Goal: Task Accomplishment & Management: Use online tool/utility

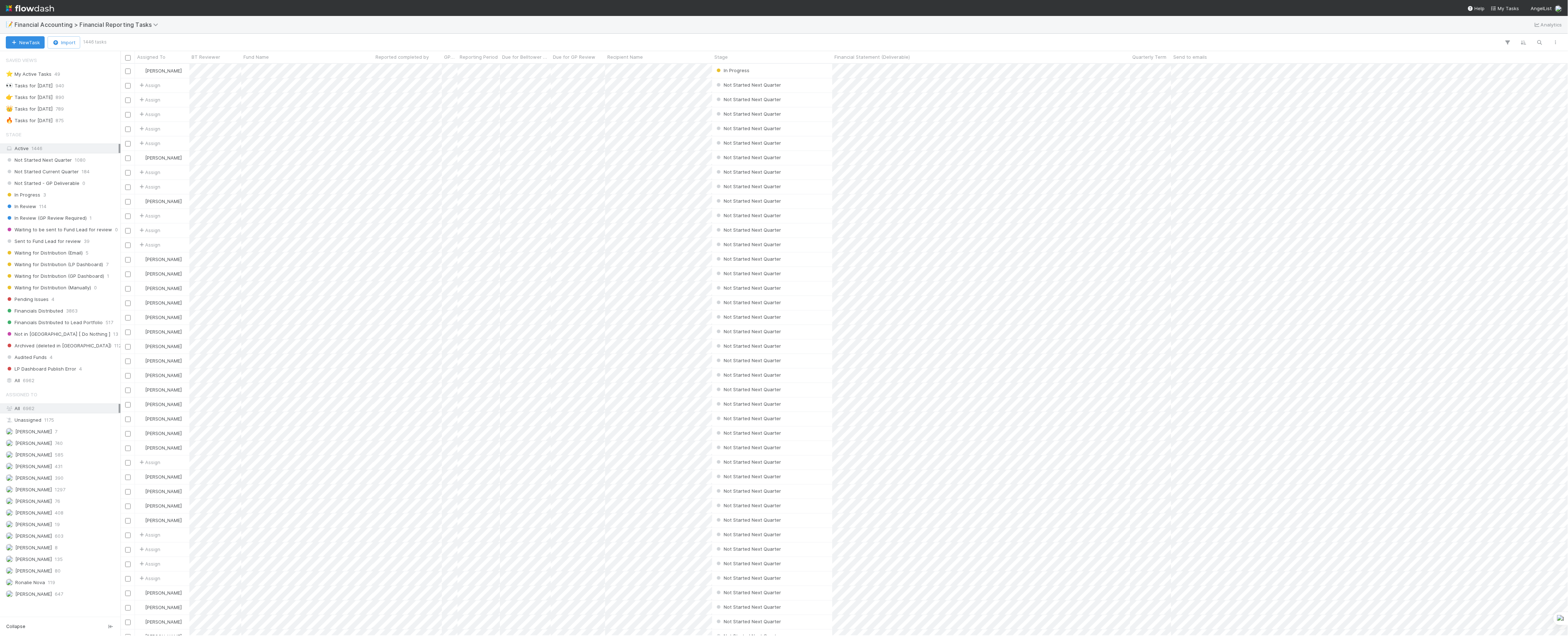
scroll to position [565, 1440]
click at [39, 27] on span "Financial Accounting > Financial Reporting Tasks" at bounding box center [88, 24] width 147 height 7
click at [84, 148] on div "🖖 Valuation Update Requests" at bounding box center [94, 149] width 173 height 7
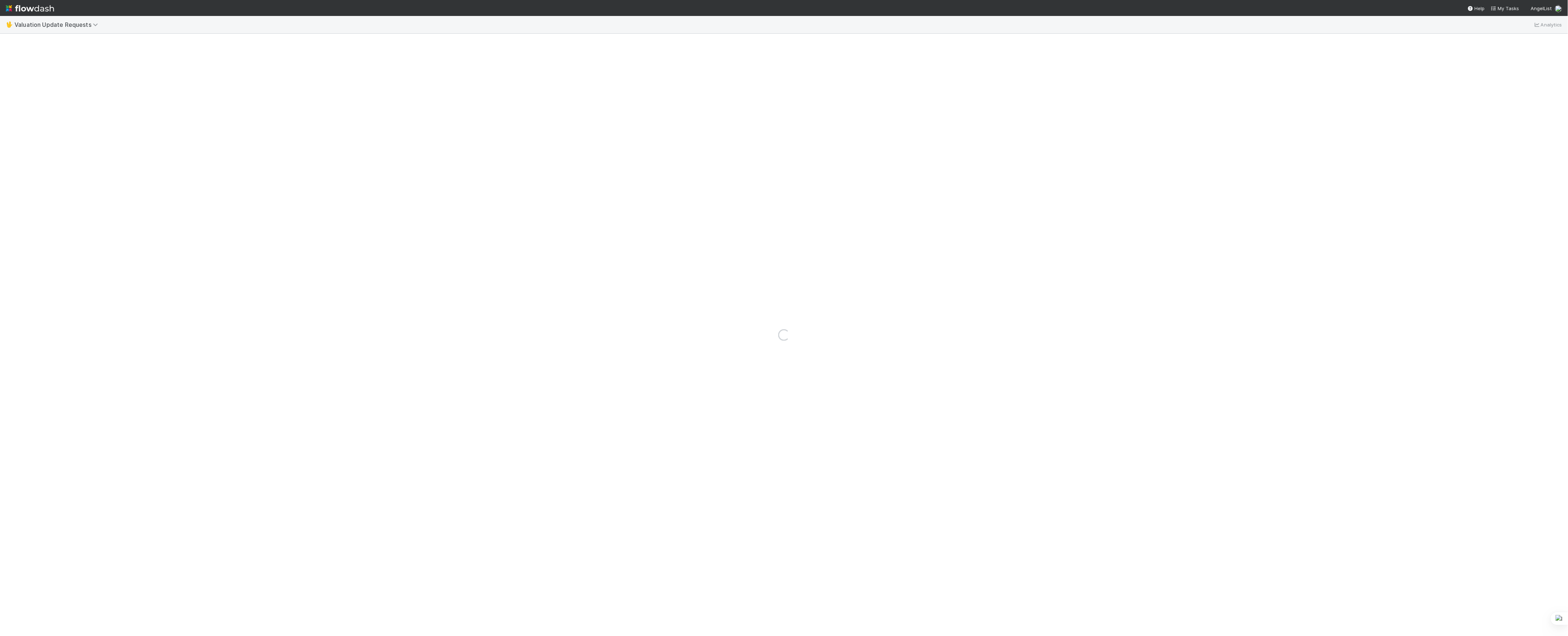
drag, startPoint x: 84, startPoint y: 148, endPoint x: 344, endPoint y: 101, distance: 264.2
click at [344, 101] on div "Loading..." at bounding box center [784, 335] width 1568 height 602
click at [33, 25] on span "Valuation Update Requests" at bounding box center [58, 24] width 87 height 7
click at [298, 324] on div "option Financial Accounting > FAST Accounting Requests focused, 8 of 18. 18 res…" at bounding box center [784, 318] width 1568 height 636
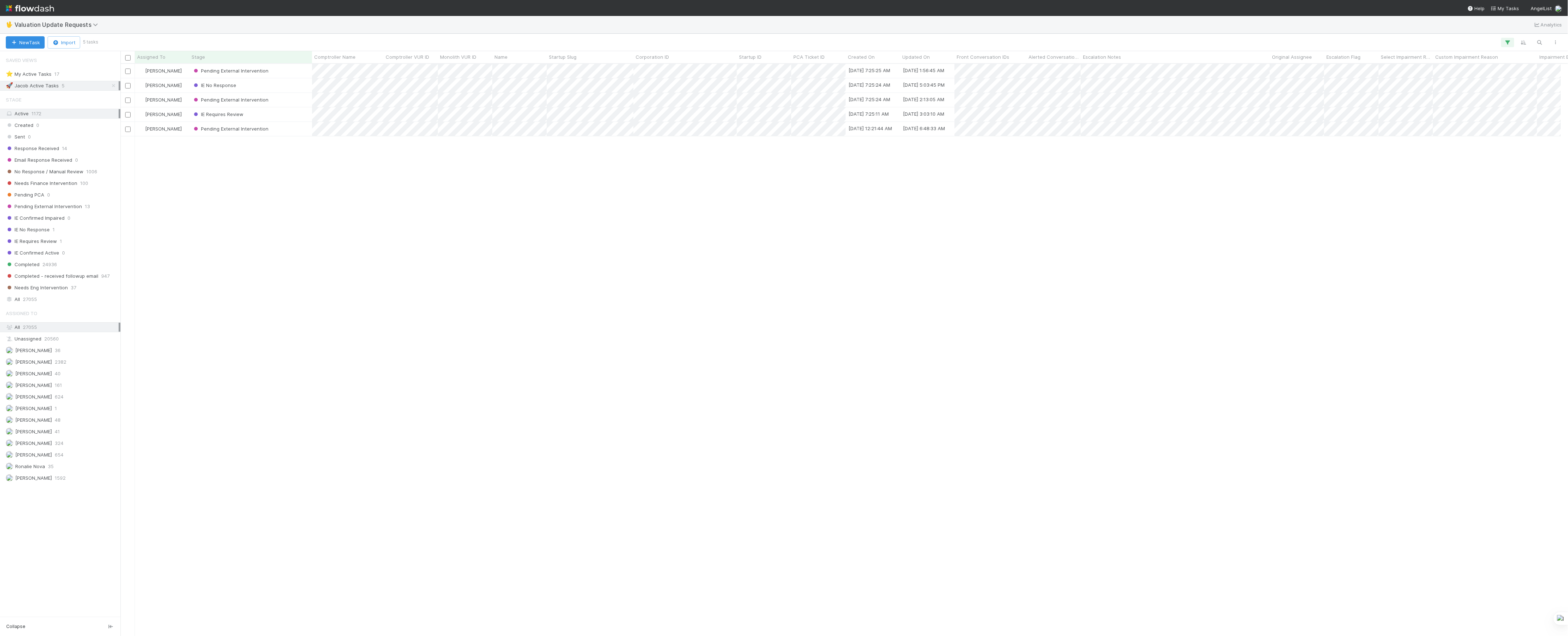
scroll to position [8, 8]
click at [111, 87] on icon at bounding box center [114, 86] width 7 height 5
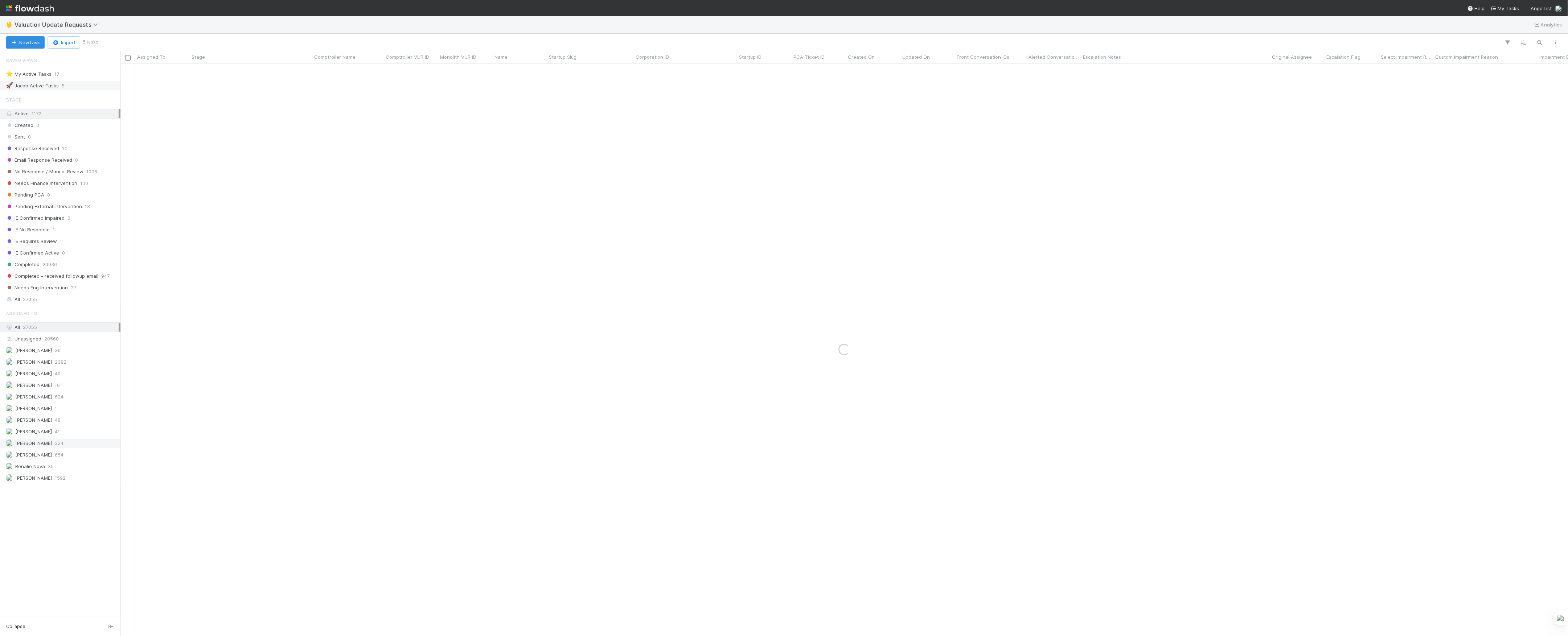
click at [47, 446] on span "[PERSON_NAME]" at bounding box center [33, 443] width 36 height 6
click at [80, 185] on span "100" at bounding box center [84, 183] width 8 height 9
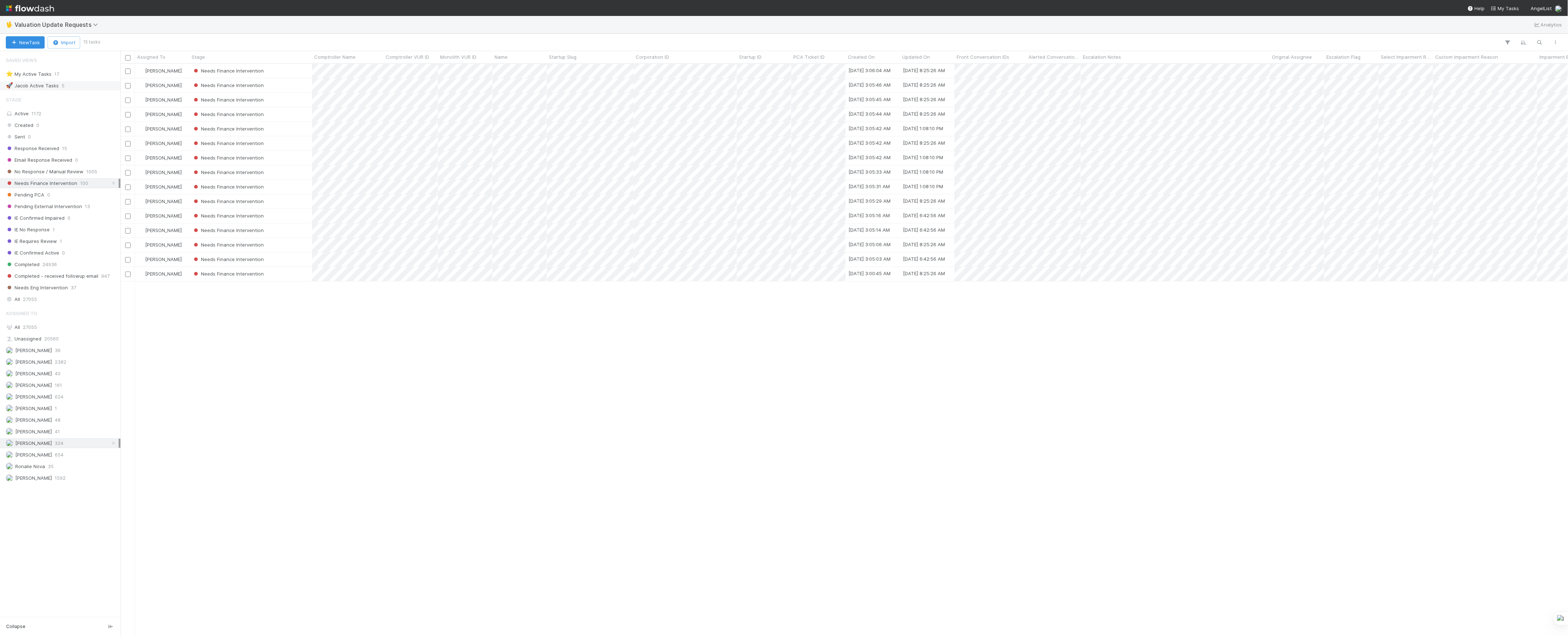
scroll to position [8, 8]
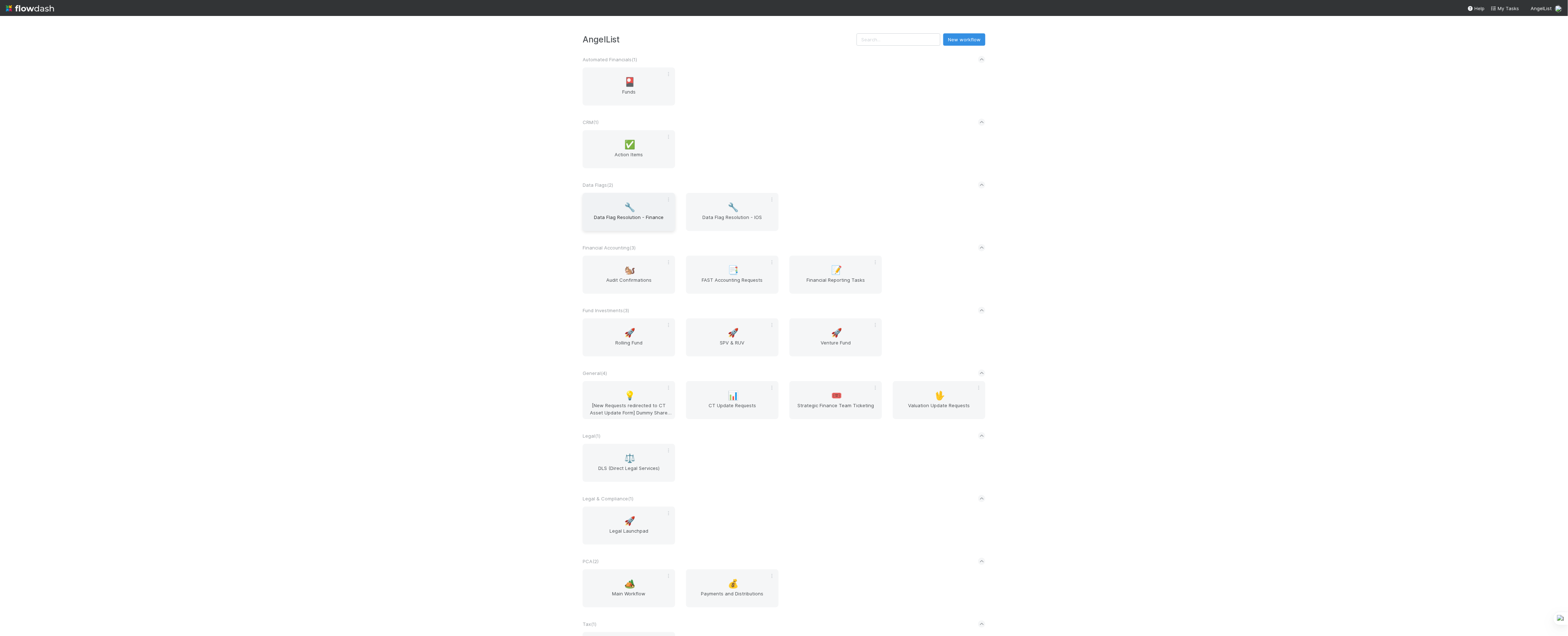
click at [600, 206] on div "🔧 Data Flag Resolution - Finance" at bounding box center [629, 211] width 93 height 38
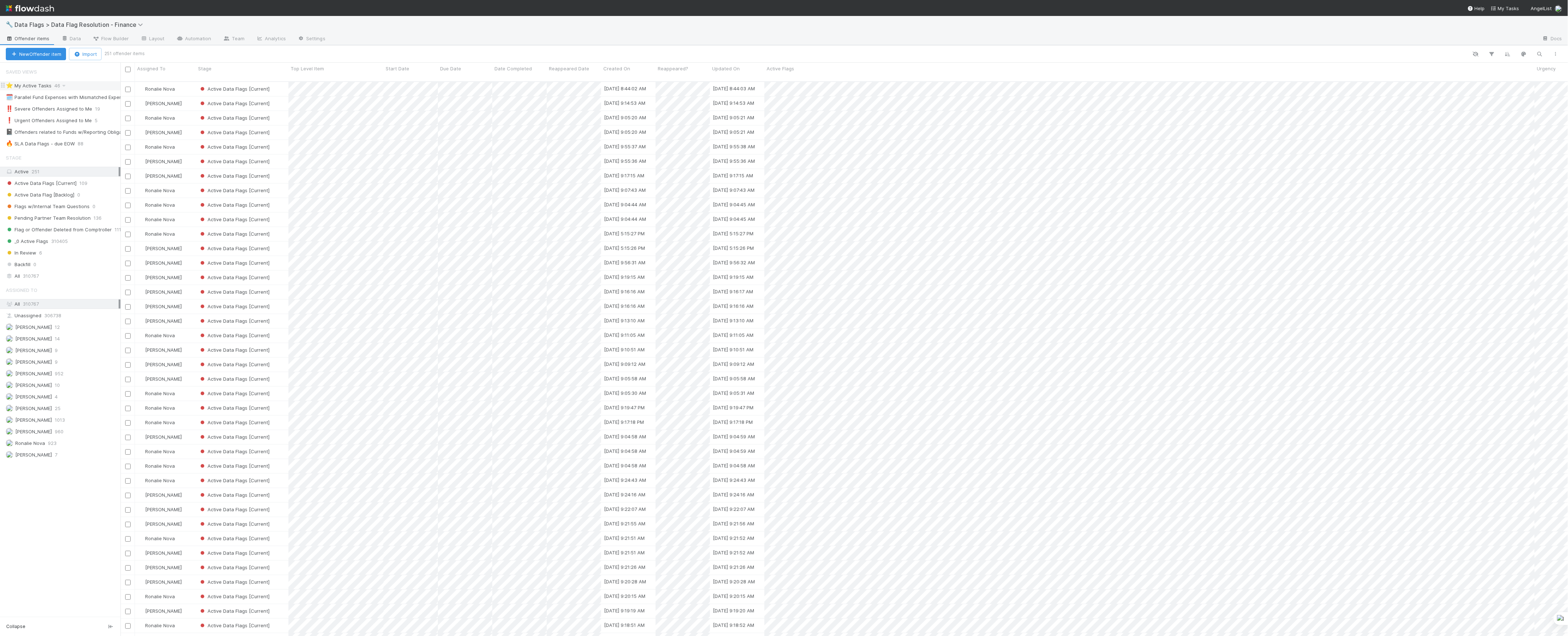
scroll to position [8, 8]
click at [72, 436] on div "Marvey Fuentes 960" at bounding box center [62, 431] width 113 height 9
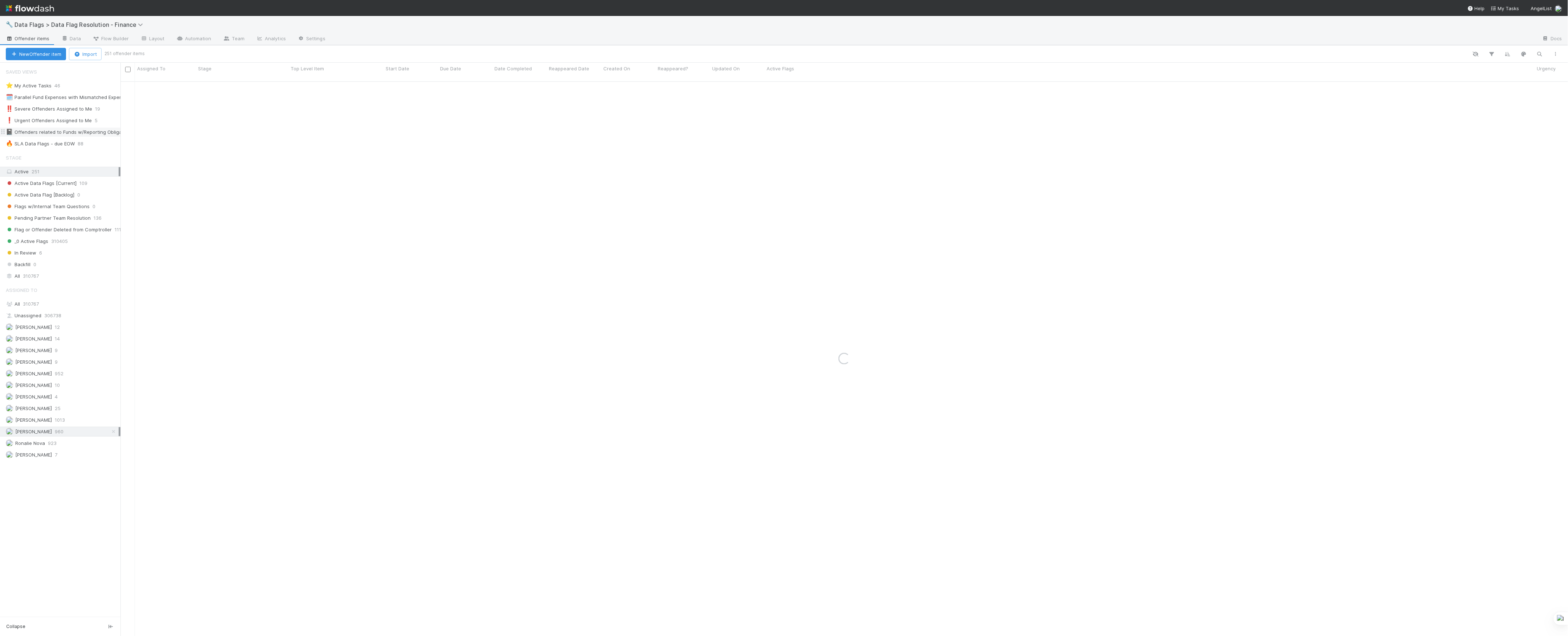
click at [74, 136] on div "📓 Offenders related to Funds w/Reporting Obligations" at bounding box center [69, 132] width 127 height 9
click at [78, 142] on span "88" at bounding box center [84, 143] width 13 height 9
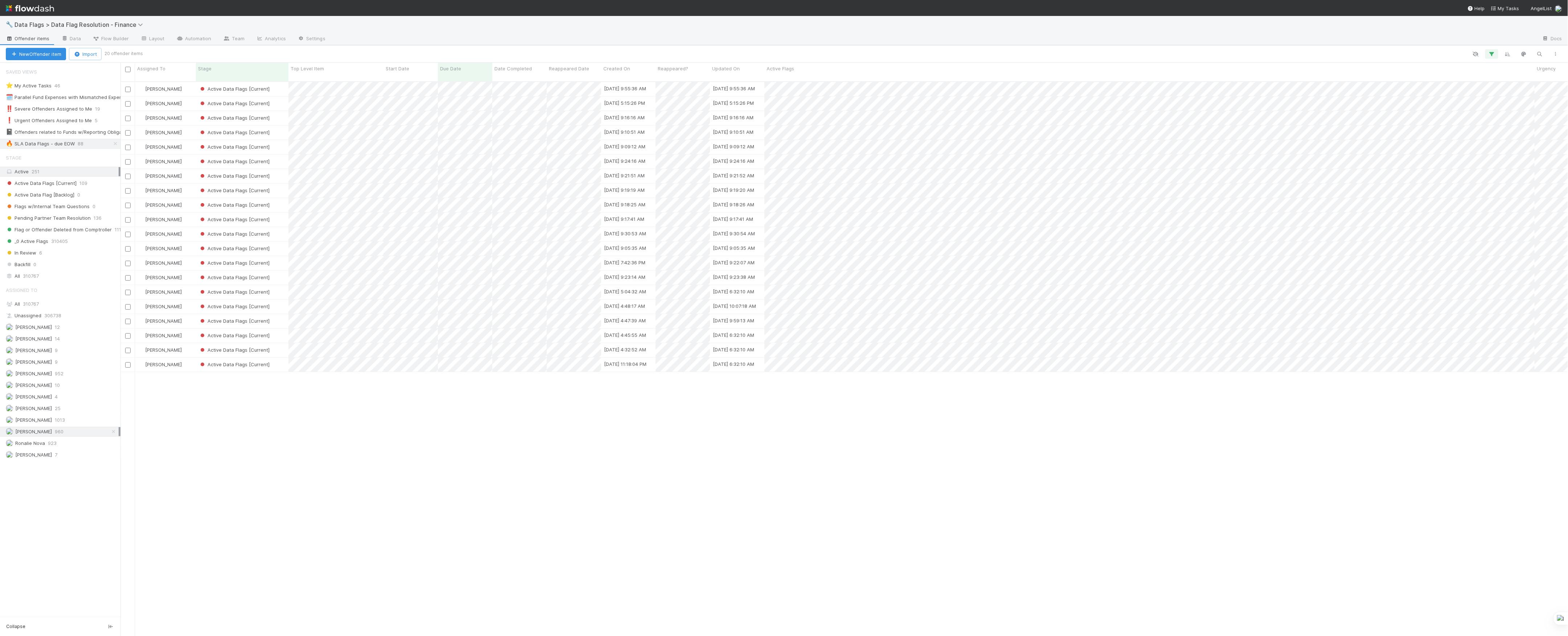
scroll to position [8, 8]
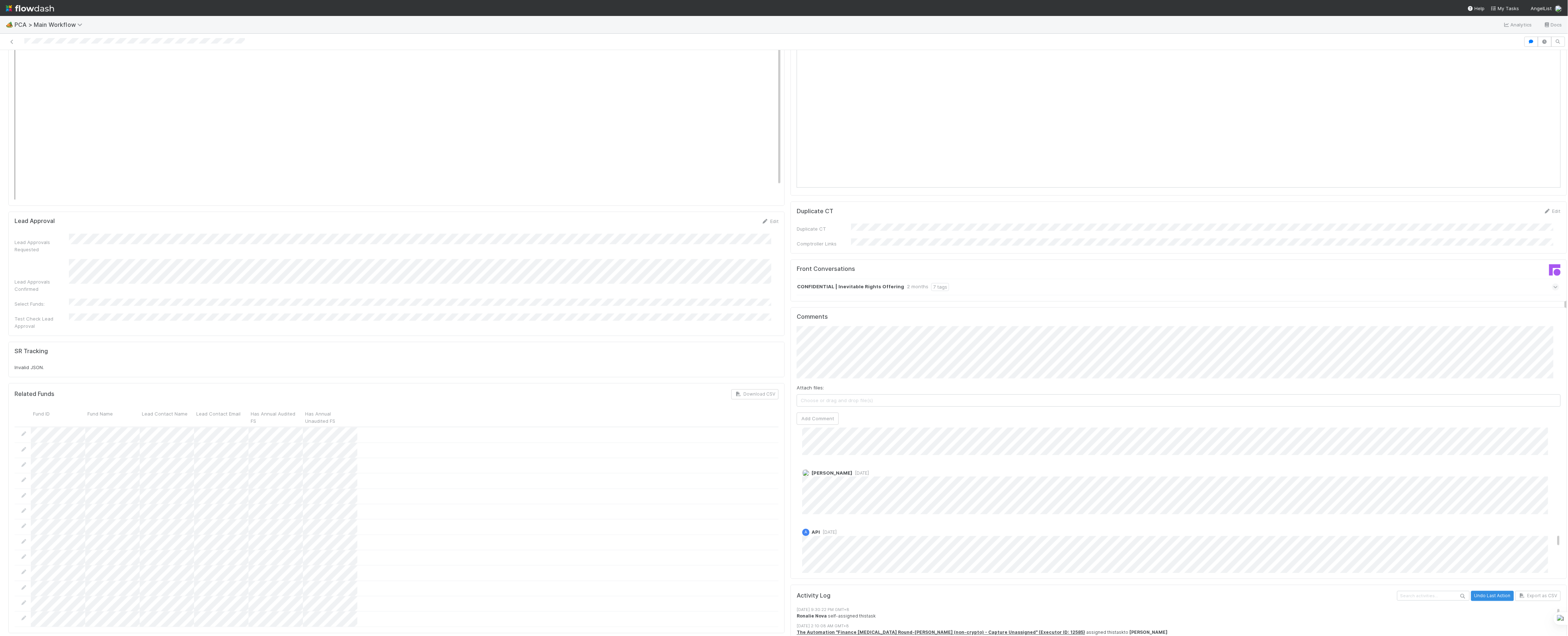
scroll to position [1788, 0]
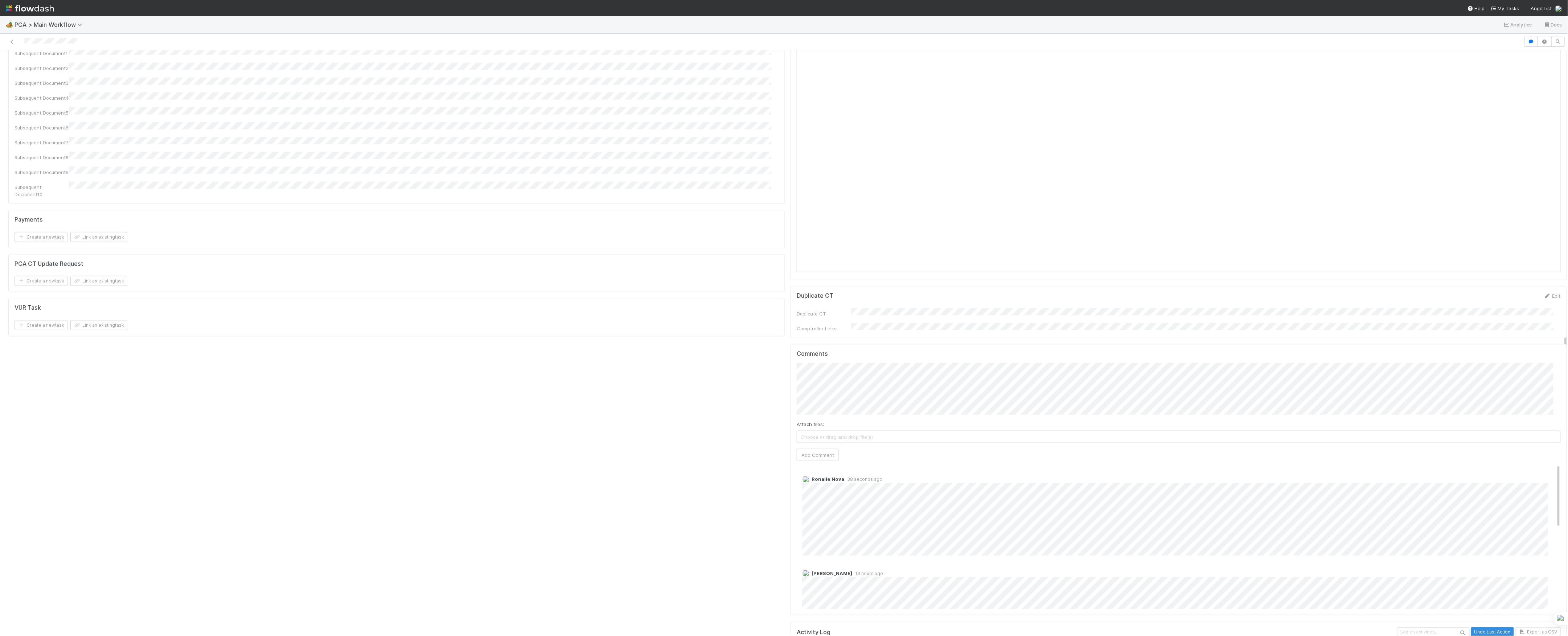
scroll to position [725, 0]
click at [824, 413] on div "Comments Attach files: Choose or drag and drop file(s) Add Comment Ronalie Nova…" at bounding box center [1179, 483] width 764 height 259
click at [824, 453] on button "Add Comment" at bounding box center [817, 458] width 42 height 12
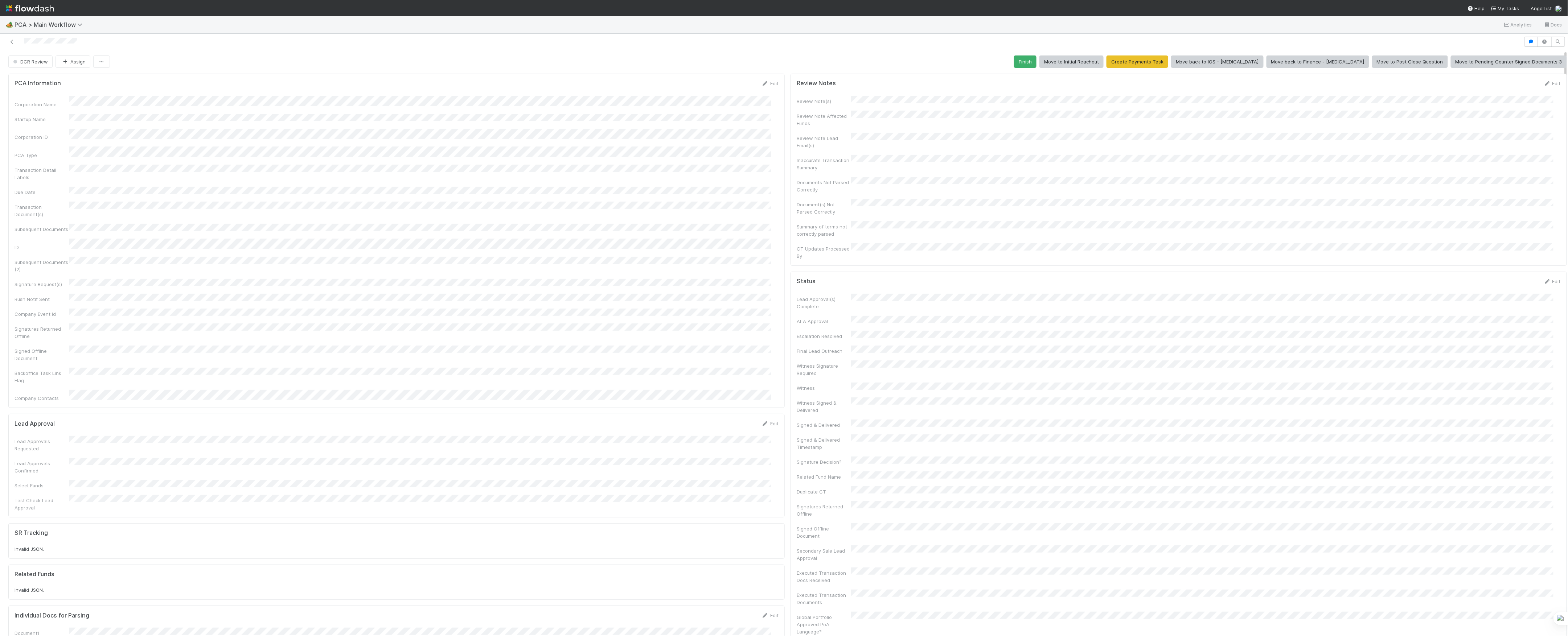
scroll to position [0, 0]
click at [1037, 60] on button "Finish" at bounding box center [1025, 61] width 22 height 12
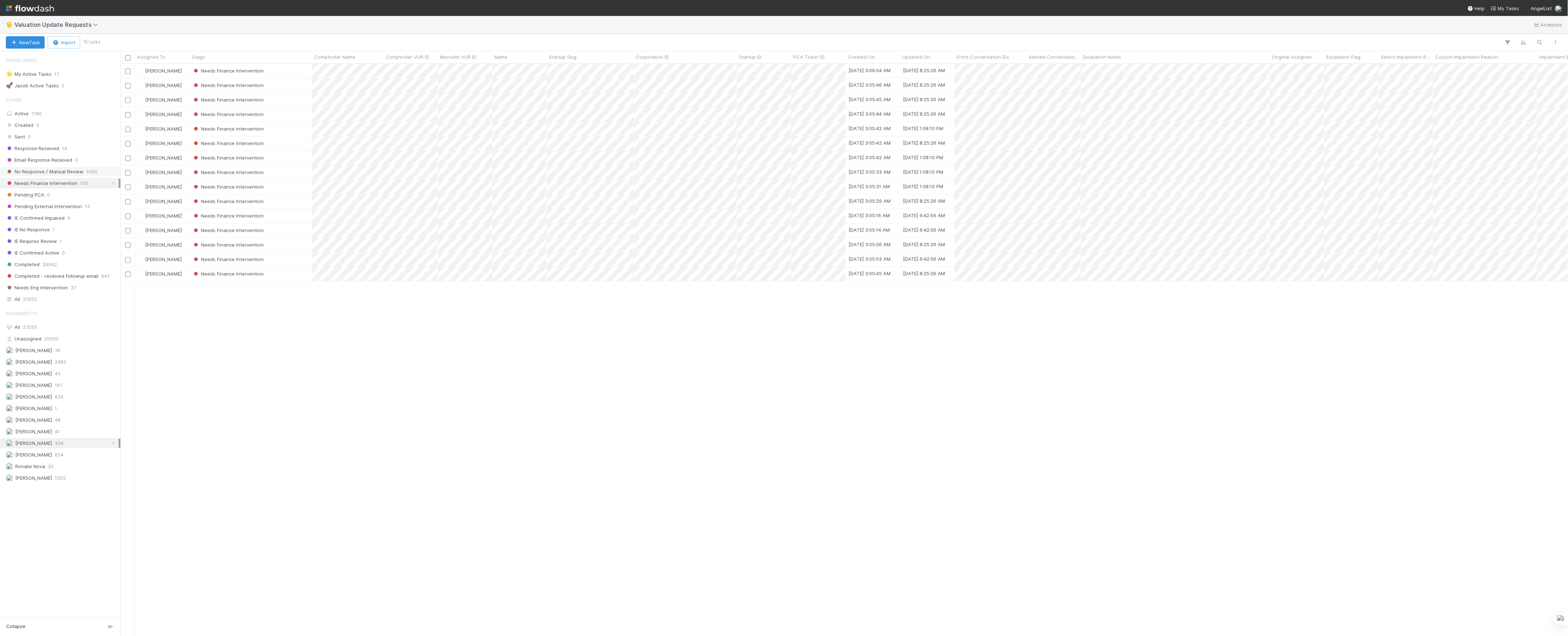
scroll to position [565, 1440]
